Goal: Information Seeking & Learning: Learn about a topic

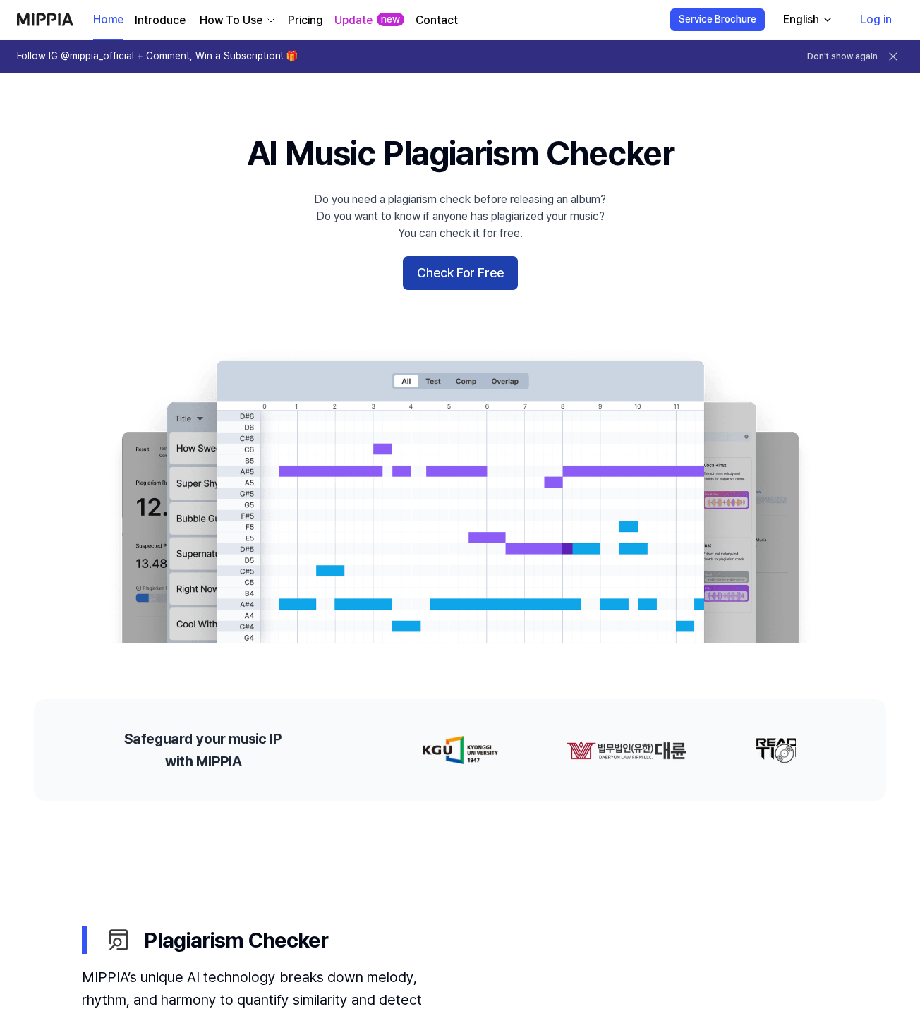
click at [461, 268] on button "Check For Free" at bounding box center [460, 273] width 115 height 34
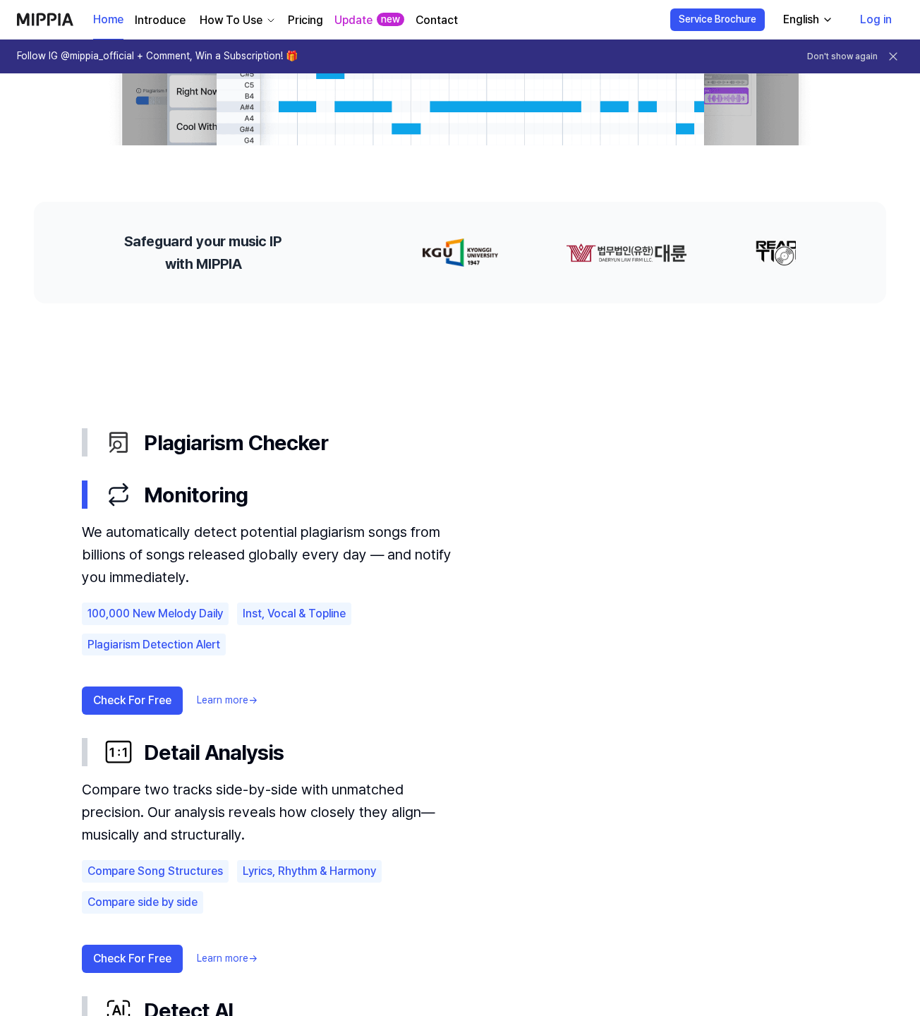
scroll to position [494, 0]
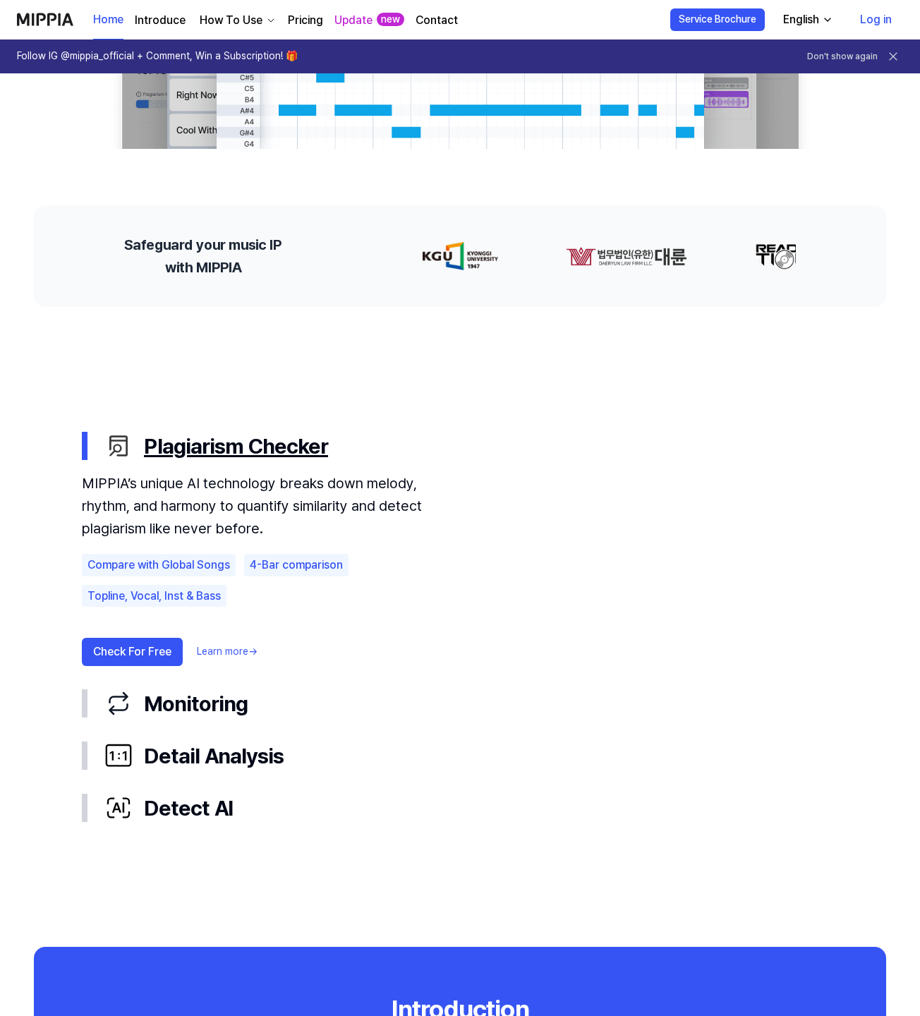
click at [197, 443] on div "Plagiarism Checker" at bounding box center [471, 446] width 734 height 30
click at [128, 568] on div "Compare with Global Songs" at bounding box center [159, 565] width 154 height 23
click at [138, 648] on button "Check For Free" at bounding box center [132, 652] width 101 height 28
click at [138, 646] on button "Check For Free" at bounding box center [132, 652] width 101 height 28
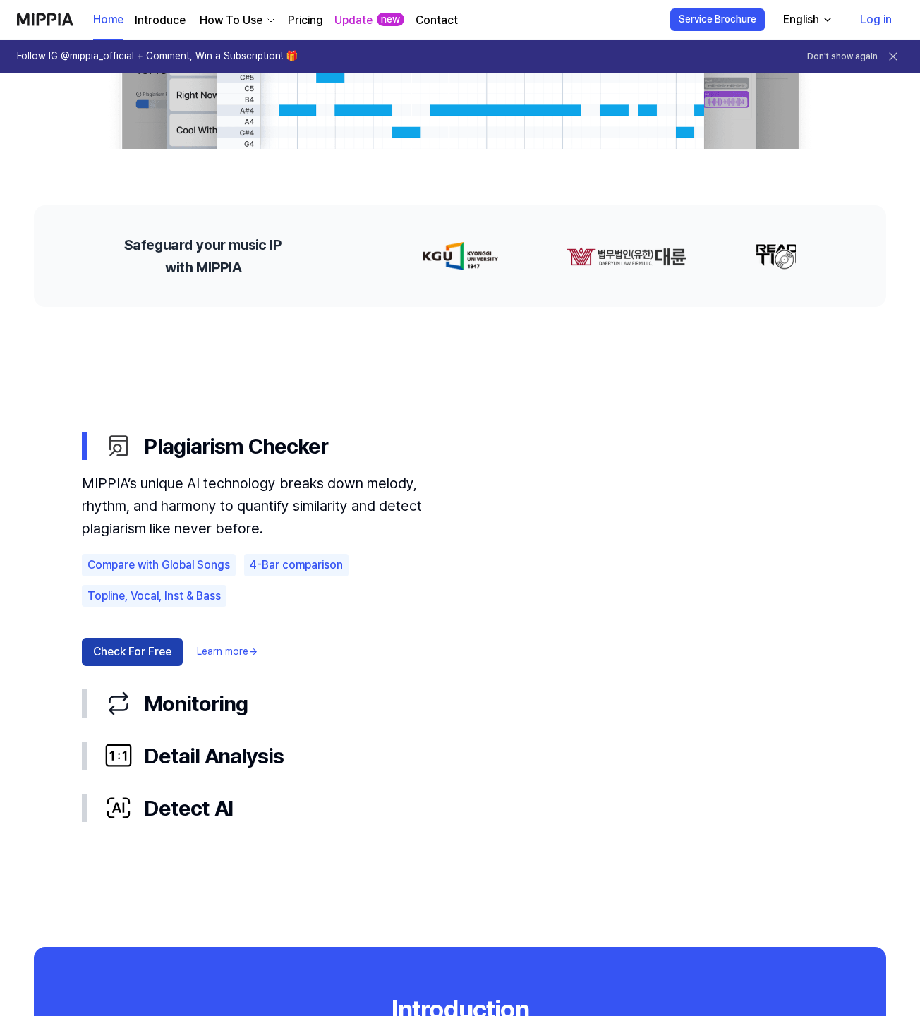
click at [138, 646] on button "Check For Free" at bounding box center [132, 652] width 101 height 28
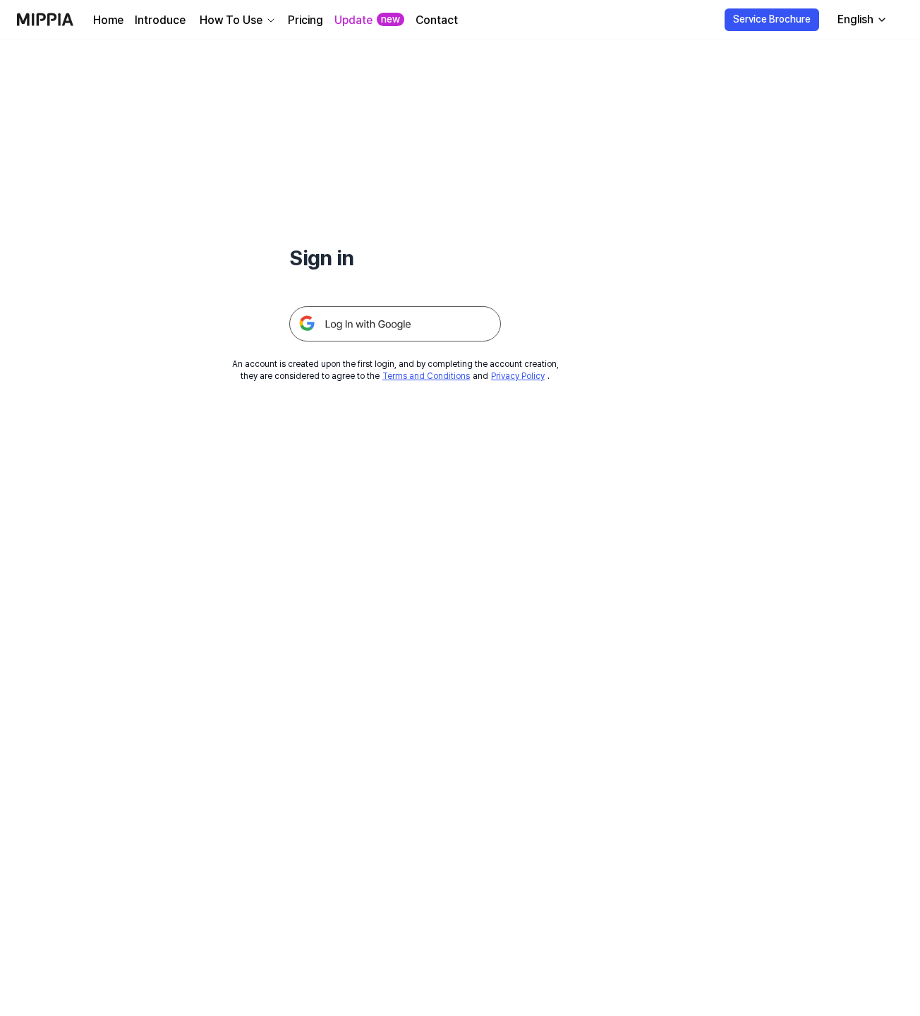
click at [138, 646] on div "Sign in An account is created upon the first login, and by completing the accou…" at bounding box center [460, 528] width 920 height 976
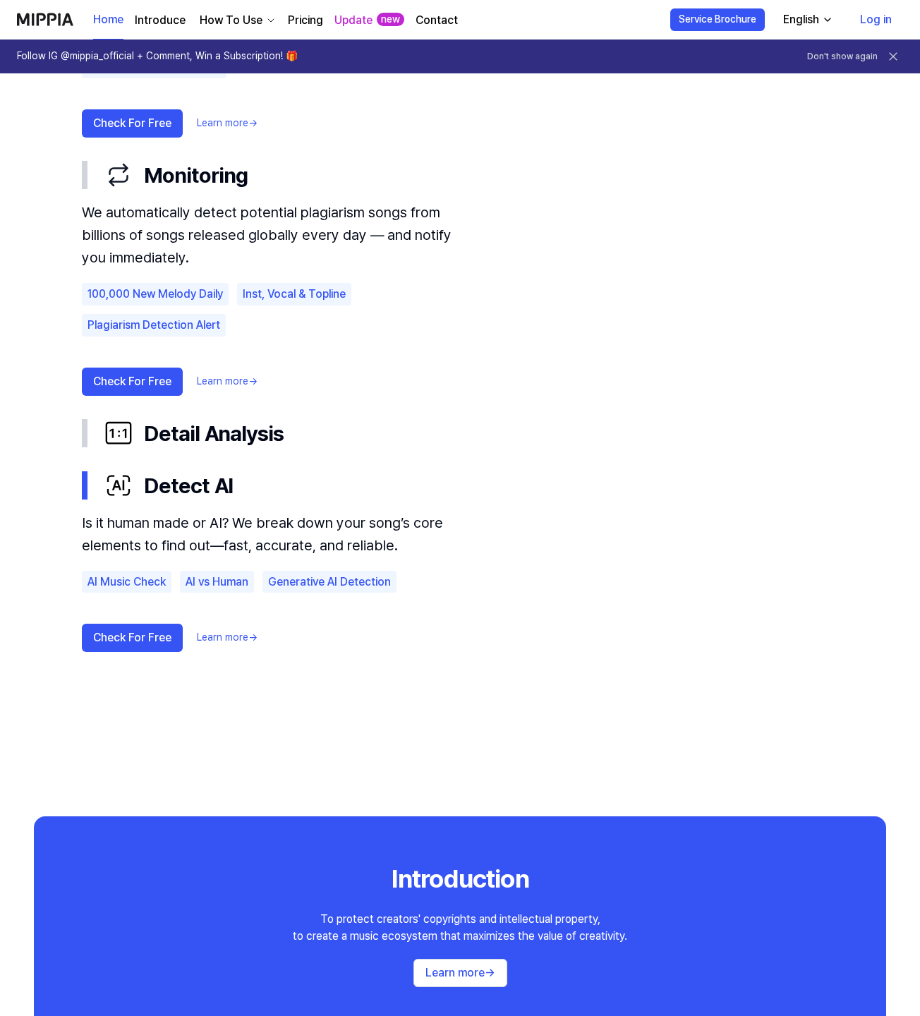
scroll to position [1058, 0]
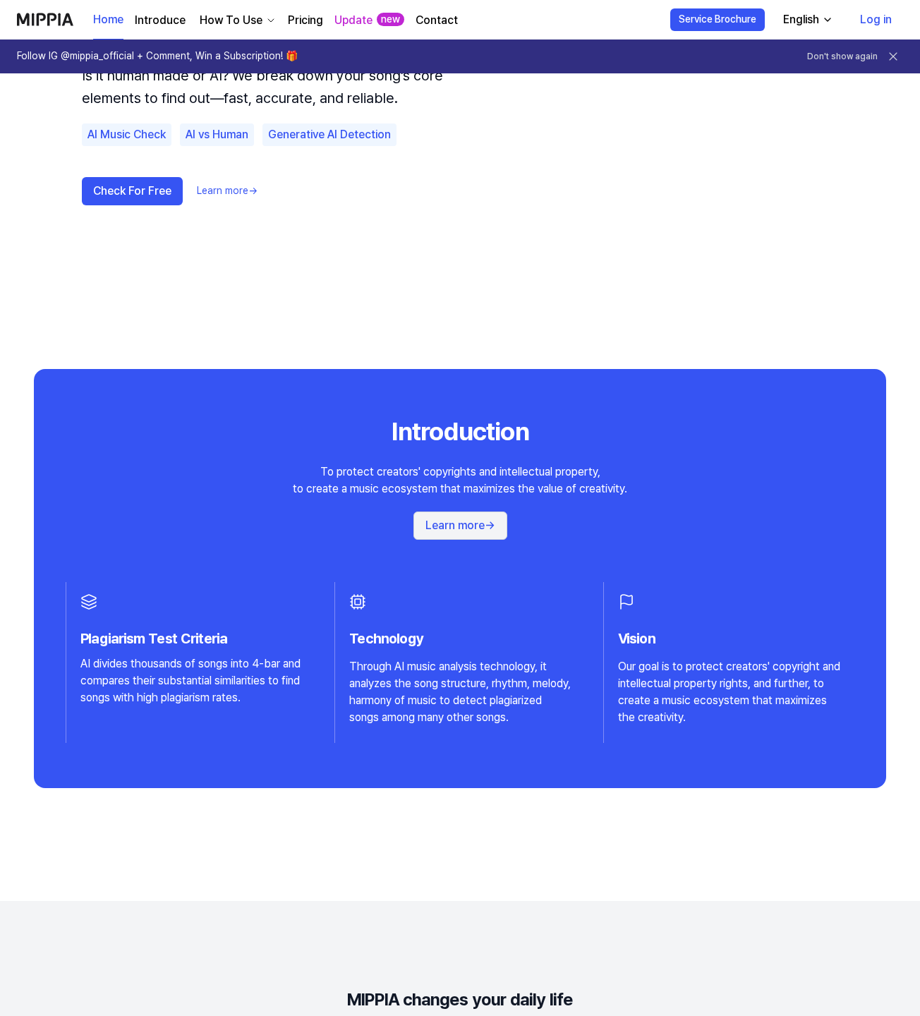
click at [465, 521] on button "Learn more →" at bounding box center [460, 525] width 94 height 28
